Goal: Transaction & Acquisition: Obtain resource

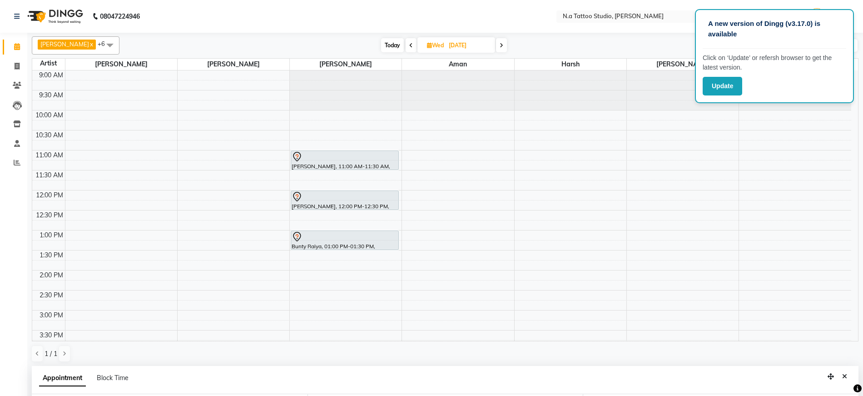
select select "26611"
select select "660"
select select "tentative"
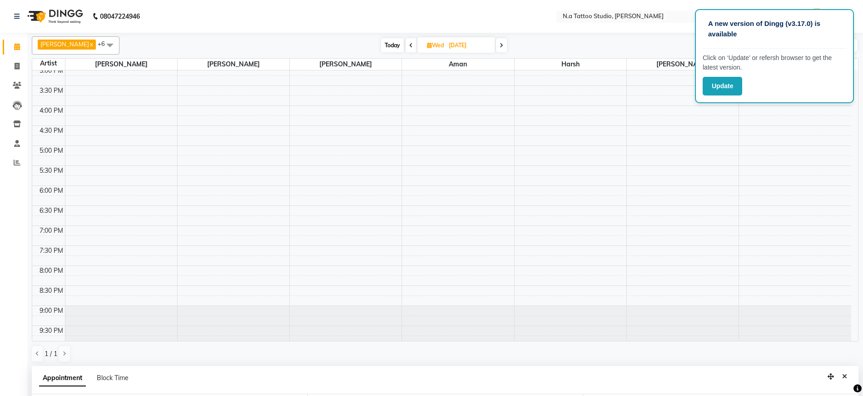
scroll to position [249, 0]
click at [390, 46] on span "Today" at bounding box center [392, 45] width 23 height 14
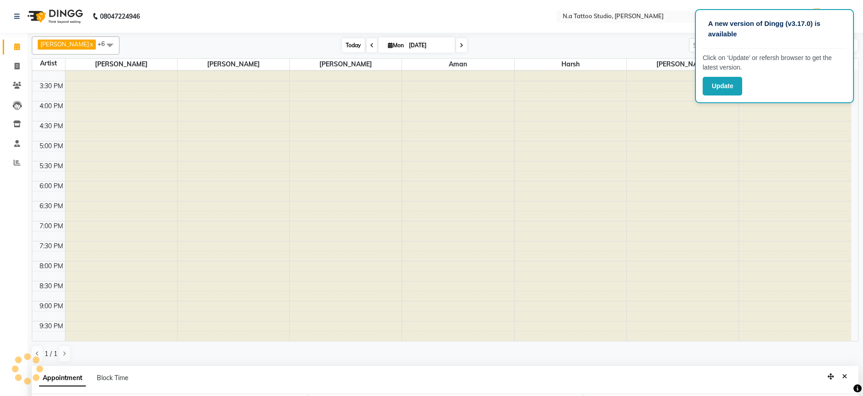
type input "[DATE]"
select select "660"
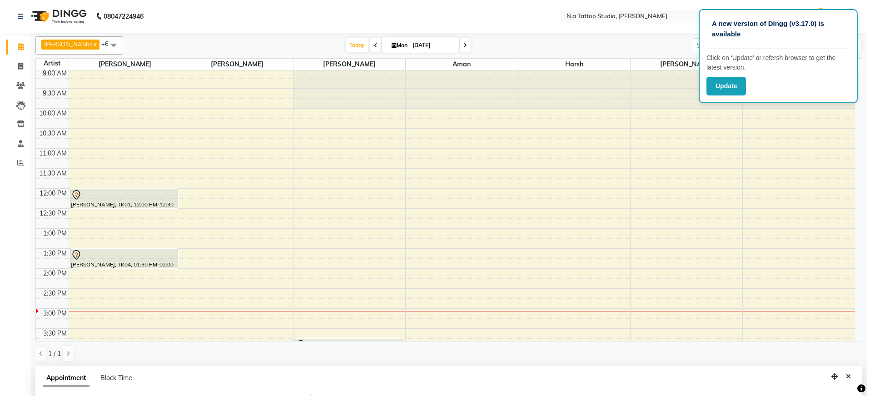
scroll to position [0, 0]
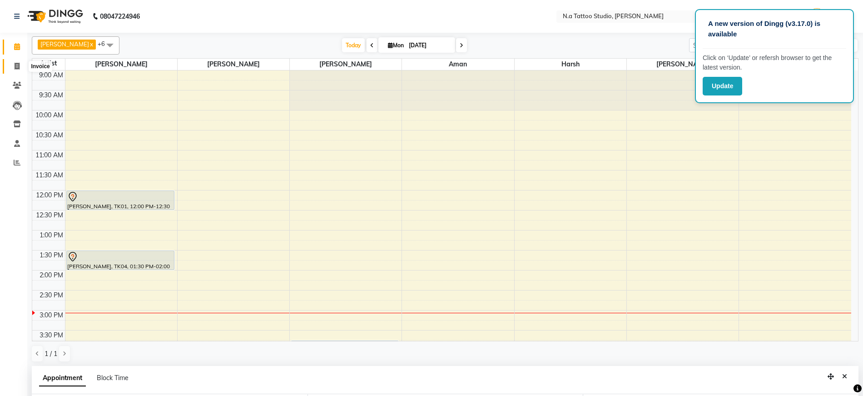
click at [18, 67] on icon at bounding box center [17, 66] width 5 height 7
select select "service"
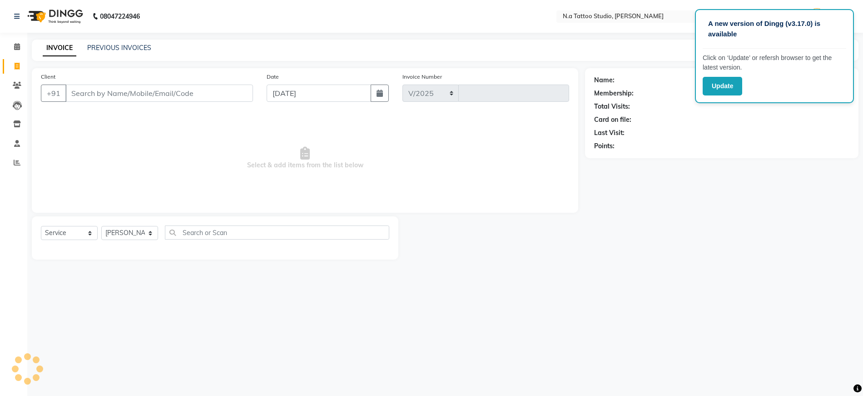
select select "4590"
type input "0603"
click at [91, 97] on input "Client" at bounding box center [159, 92] width 189 height 17
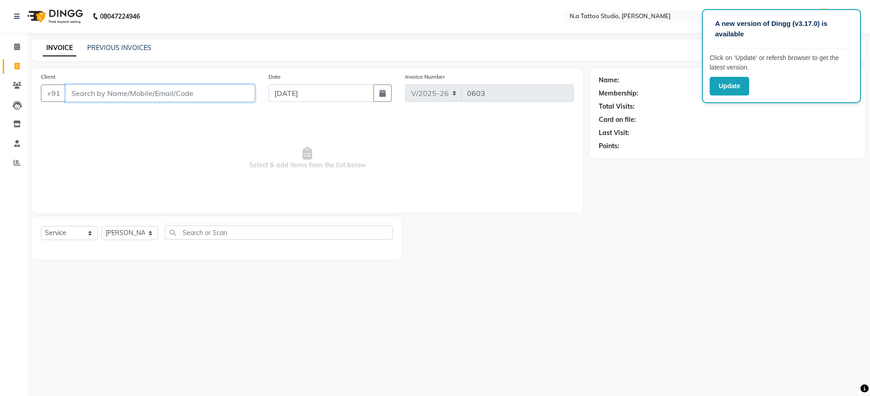
click at [139, 98] on input "Client" at bounding box center [159, 92] width 189 height 17
paste input "8534834031"
click at [595, 64] on main "INVOICE PREVIOUS INVOICES Create New Save Client +91 8534834031 Add Client Date…" at bounding box center [448, 156] width 843 height 233
click at [131, 94] on input "8534834031" at bounding box center [136, 92] width 143 height 17
type input "8"
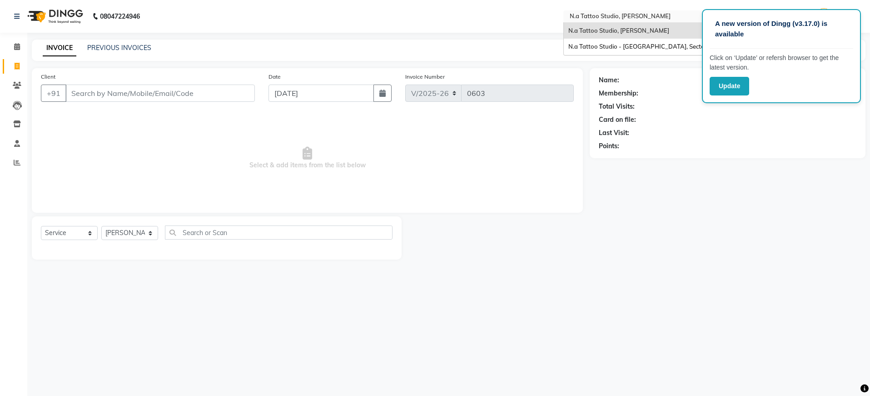
click at [657, 16] on input "text" at bounding box center [634, 17] width 132 height 9
click at [639, 46] on span "N.a Tattoo Studio - [GEOGRAPHIC_DATA], Sector 18" at bounding box center [641, 46] width 147 height 7
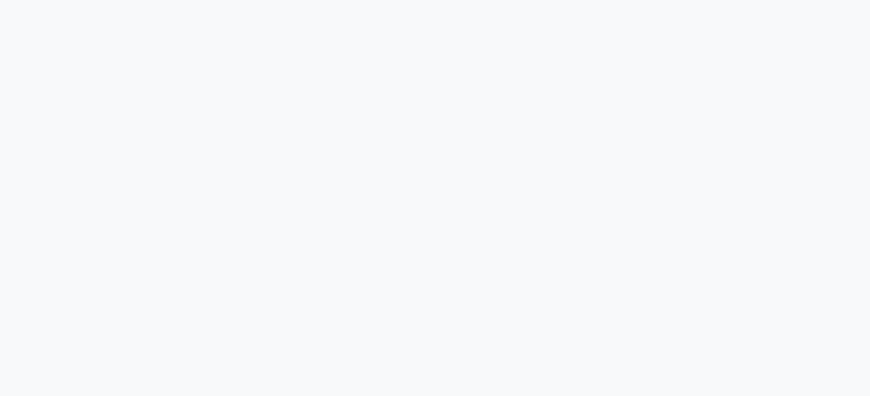
select select "service"
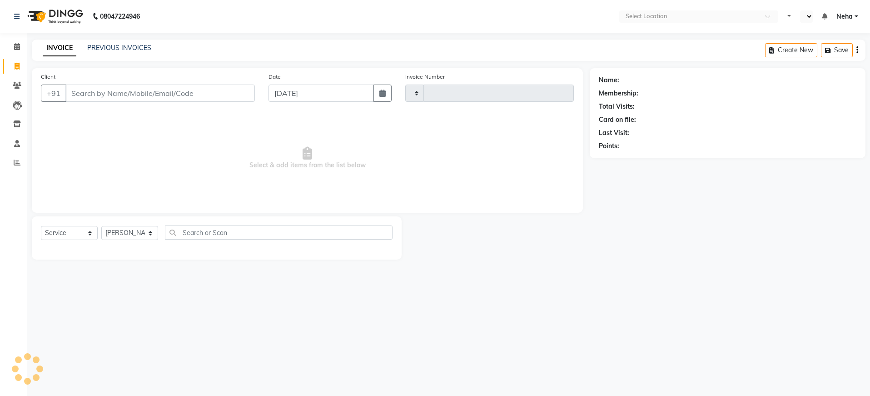
type input "0253"
select select "4592"
select select "en"
click at [83, 91] on input "Client" at bounding box center [159, 92] width 189 height 17
type input "8534834031"
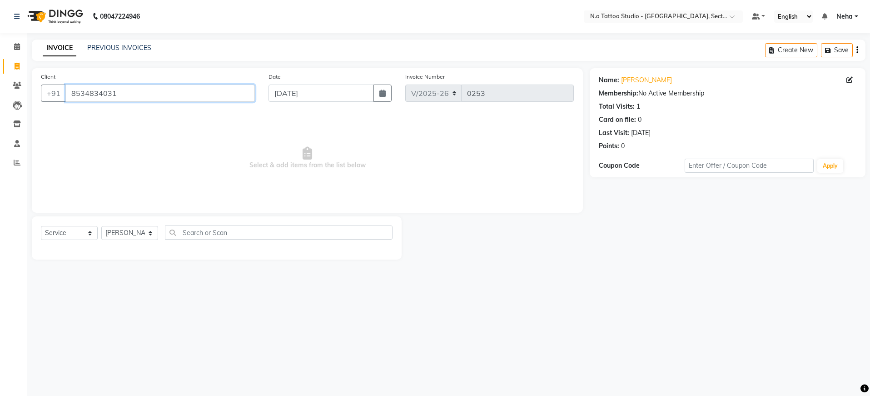
click at [135, 95] on input "8534834031" at bounding box center [159, 92] width 189 height 17
click at [20, 47] on icon at bounding box center [17, 46] width 6 height 7
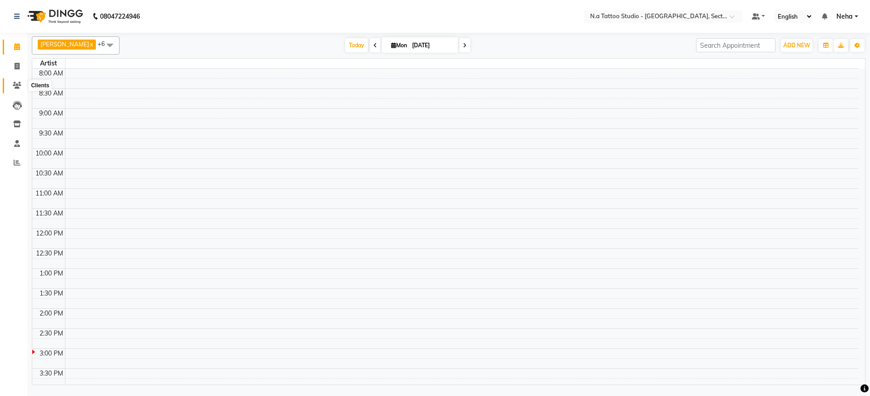
click at [15, 88] on icon at bounding box center [17, 85] width 9 height 7
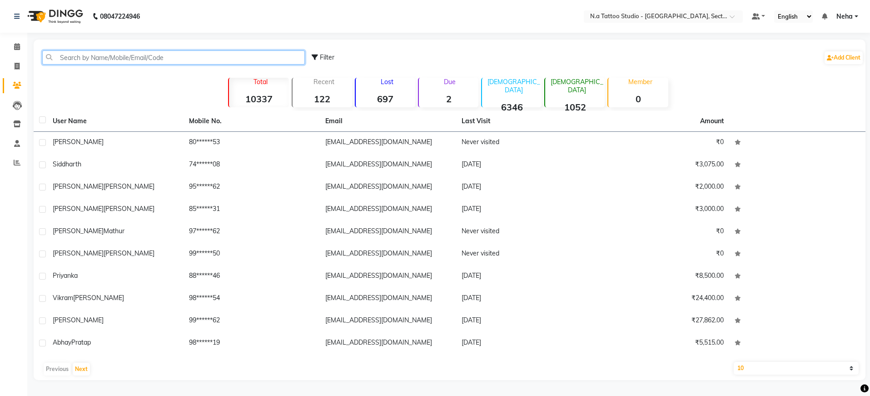
click at [133, 59] on input "text" at bounding box center [173, 57] width 263 height 14
paste input "8534834031"
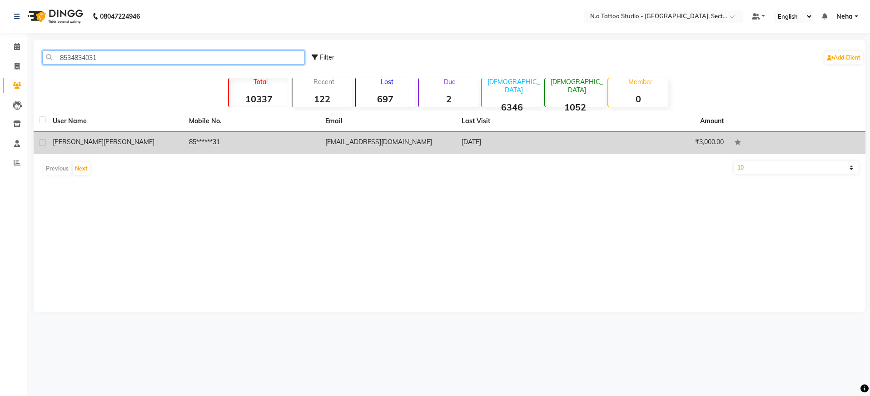
type input "8534834031"
click at [222, 137] on td "85******31" at bounding box center [251, 143] width 136 height 22
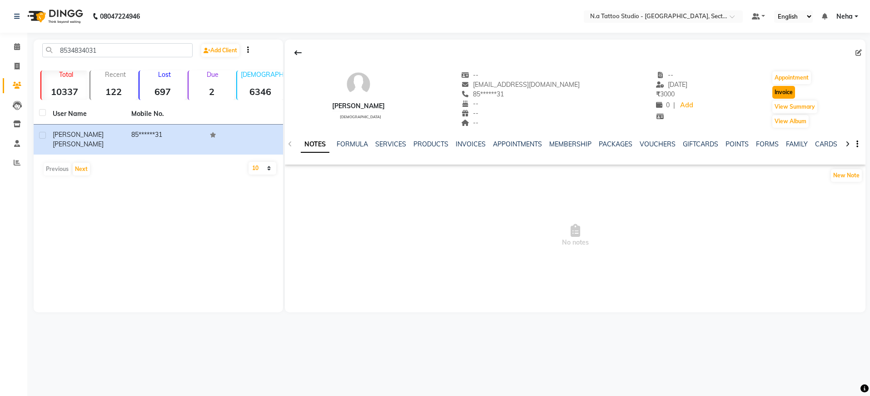
click at [778, 89] on button "Invoice" at bounding box center [783, 92] width 23 height 13
select select "service"
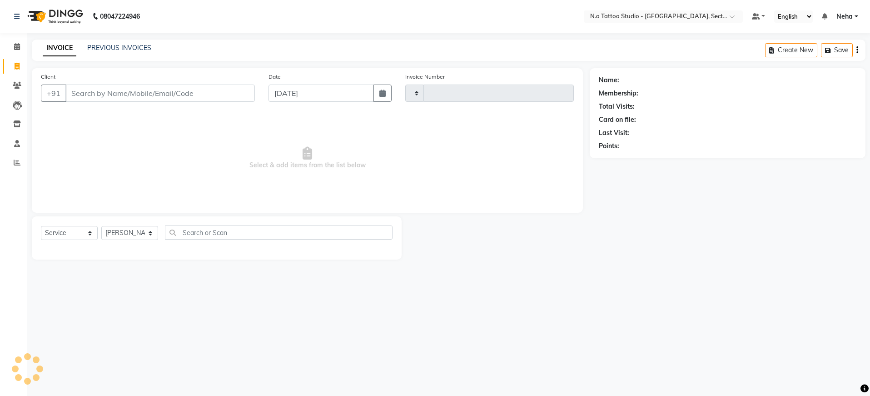
type input "0253"
select select "4592"
type input "85******31"
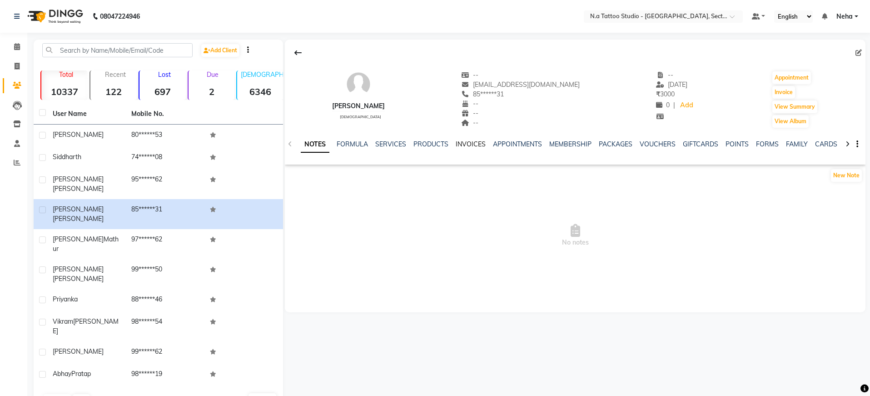
click at [473, 147] on link "INVOICES" at bounding box center [471, 144] width 30 height 8
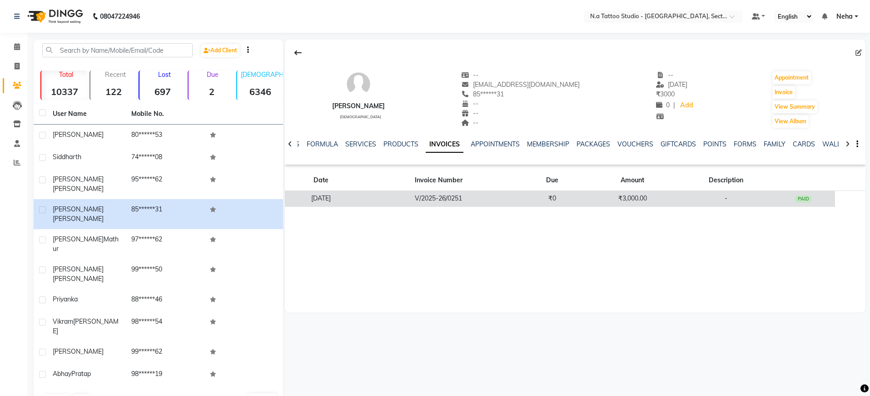
click at [505, 200] on td "V/2025-26/0251" at bounding box center [438, 199] width 163 height 16
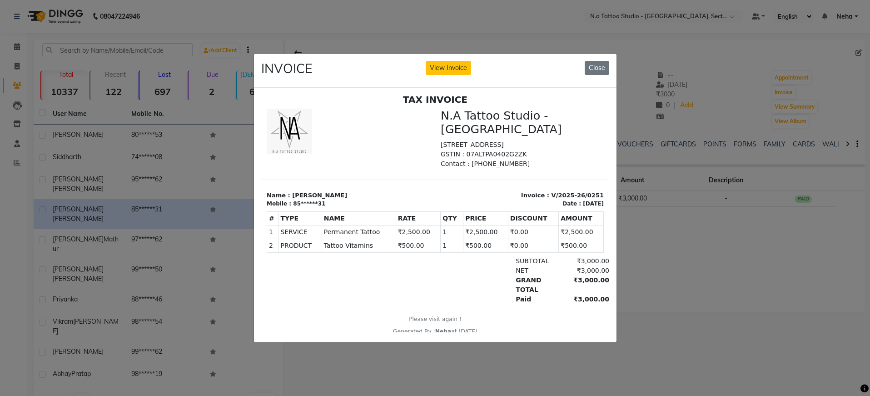
scroll to position [7, 0]
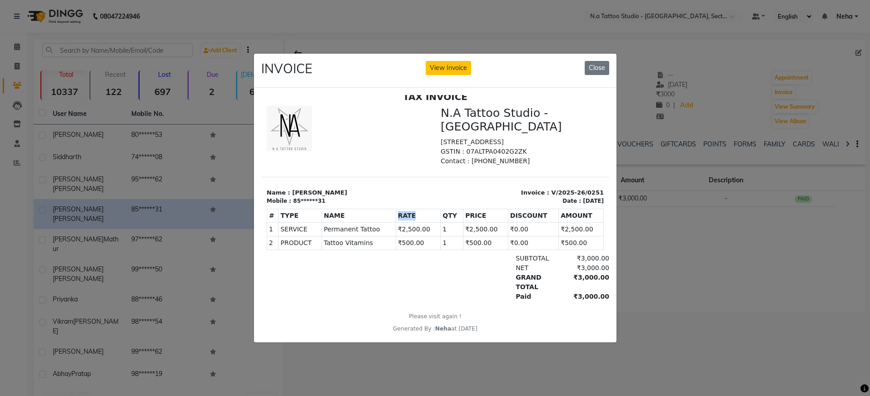
copy th "RATE"
click at [419, 255] on div "SUBTOTAL ₹3,000.00" at bounding box center [491, 258] width 236 height 10
click at [444, 64] on button "View Invoice" at bounding box center [448, 68] width 45 height 14
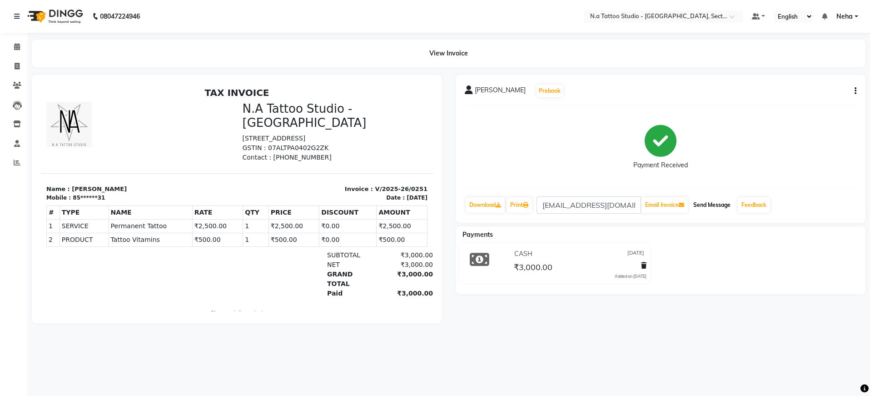
click at [712, 206] on button "Send Message" at bounding box center [711, 204] width 45 height 15
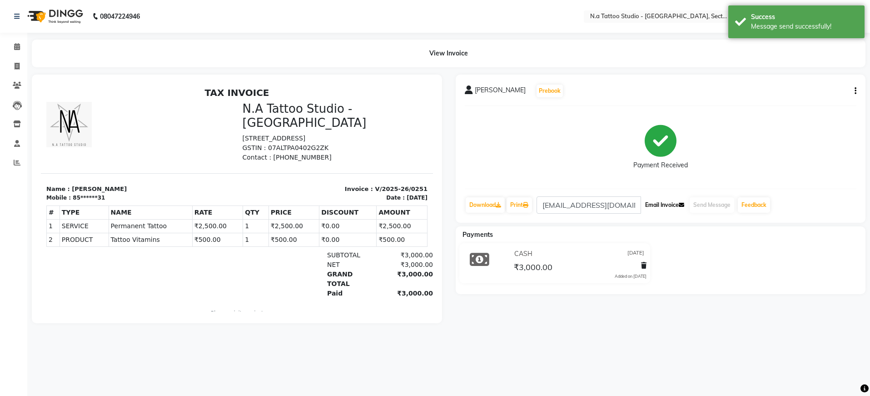
click at [673, 206] on button "Email Invoice" at bounding box center [664, 204] width 46 height 15
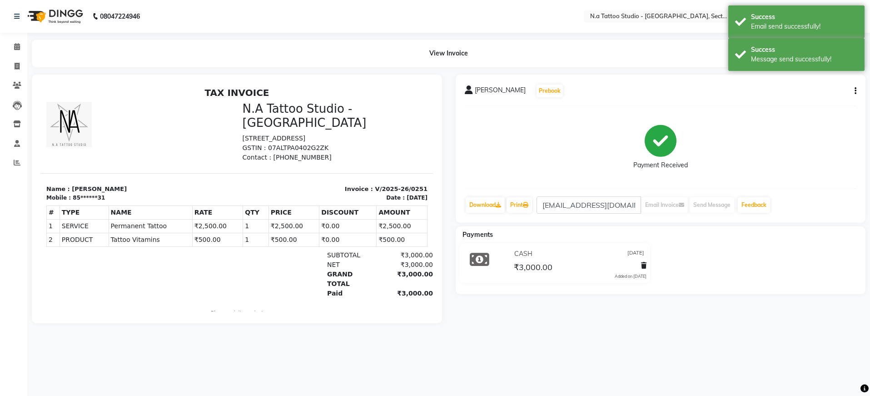
click at [861, 91] on div "[PERSON_NAME] Prebook Payment Received Download Print [EMAIL_ADDRESS][DOMAIN_NA…" at bounding box center [661, 148] width 410 height 148
click at [856, 91] on icon "button" at bounding box center [855, 91] width 2 height 0
click at [785, 141] on div "Payment Received" at bounding box center [661, 147] width 392 height 68
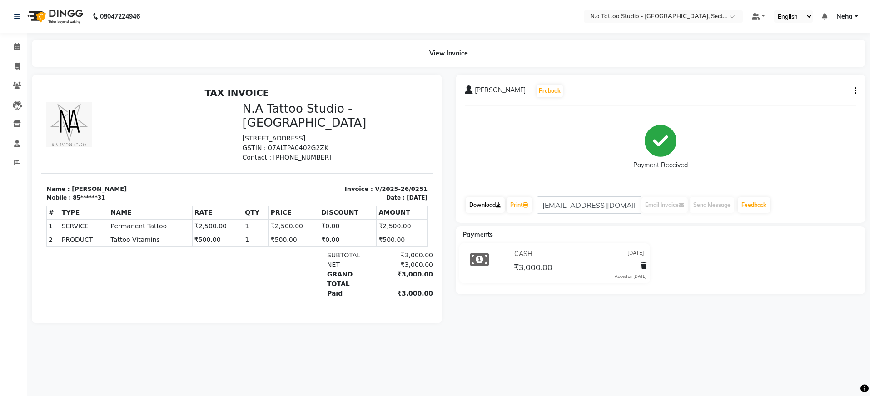
click at [493, 205] on link "Download" at bounding box center [485, 204] width 39 height 15
